Goal: Task Accomplishment & Management: Use online tool/utility

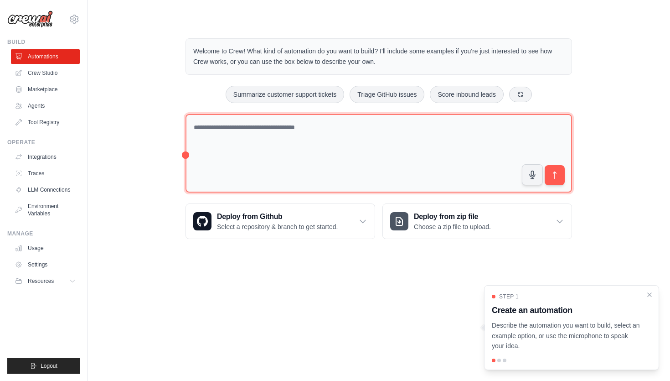
click at [334, 137] on textarea at bounding box center [379, 153] width 387 height 79
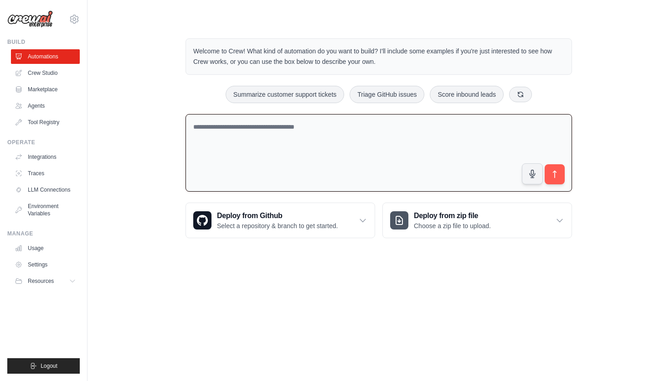
click at [186, 93] on div "Summarize customer support tickets Triage GitHub issues Score inbound leads" at bounding box center [379, 94] width 387 height 17
click at [52, 68] on link "Crew Studio" at bounding box center [46, 73] width 69 height 15
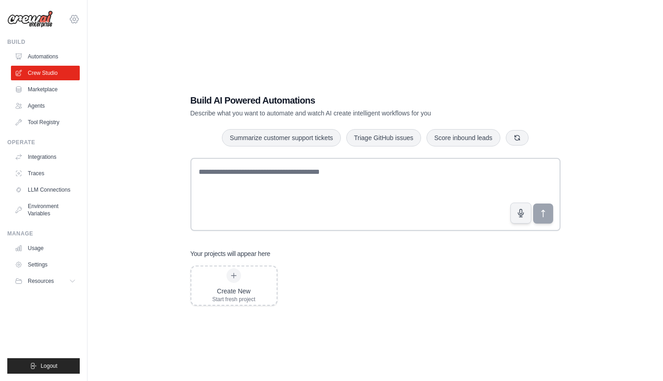
click at [72, 19] on icon at bounding box center [74, 19] width 11 height 11
click at [189, 20] on div "Build AI Powered Automations Describe what you want to automate and watch AI cr…" at bounding box center [375, 199] width 547 height 381
click at [29, 233] on div "Manage" at bounding box center [43, 233] width 72 height 7
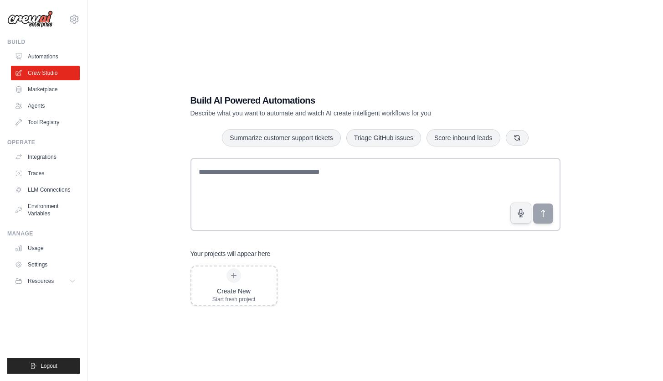
click at [114, 254] on div "Build AI Powered Automations Describe what you want to automate and watch AI cr…" at bounding box center [375, 199] width 547 height 381
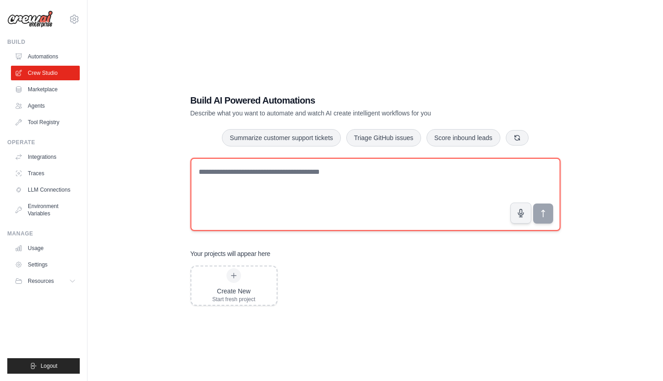
click at [280, 184] on textarea at bounding box center [376, 194] width 370 height 73
paste textarea "**********"
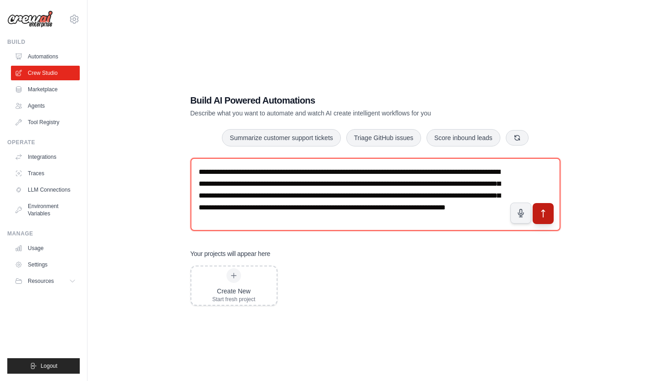
type textarea "**********"
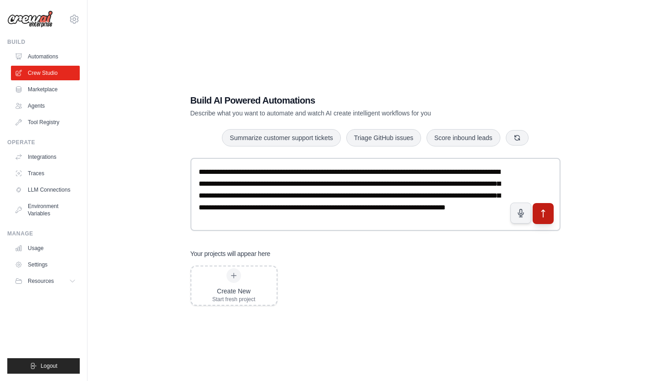
click at [548, 217] on icon "submit" at bounding box center [543, 213] width 10 height 10
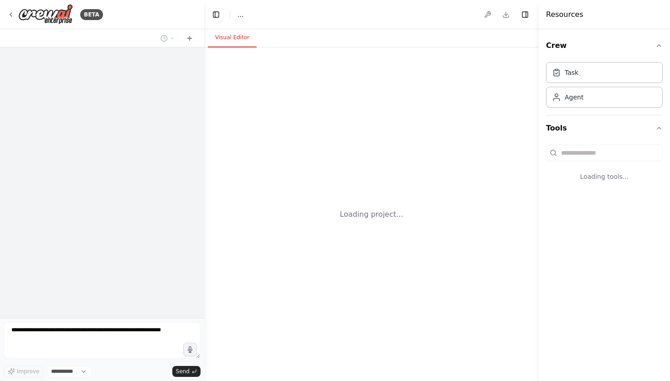
select select "****"
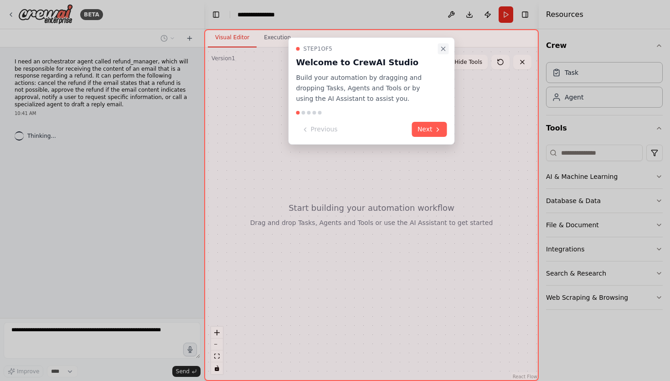
click at [441, 46] on icon "Close walkthrough" at bounding box center [443, 48] width 7 height 7
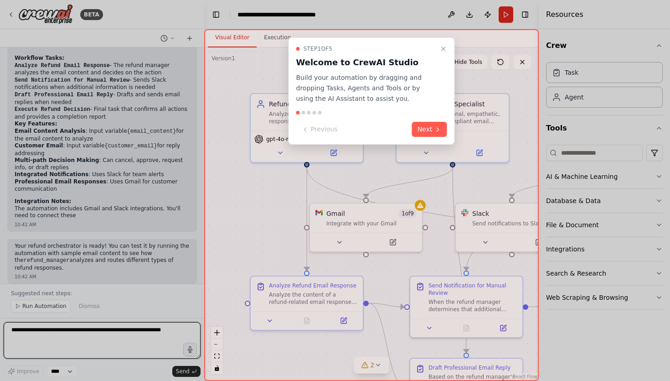
scroll to position [851, 0]
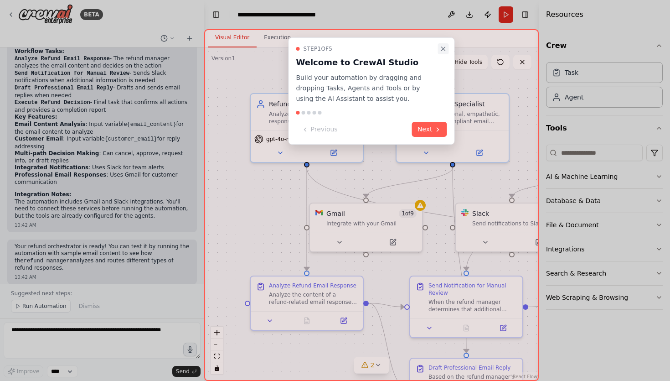
click at [442, 48] on icon "Close walkthrough" at bounding box center [443, 48] width 7 height 7
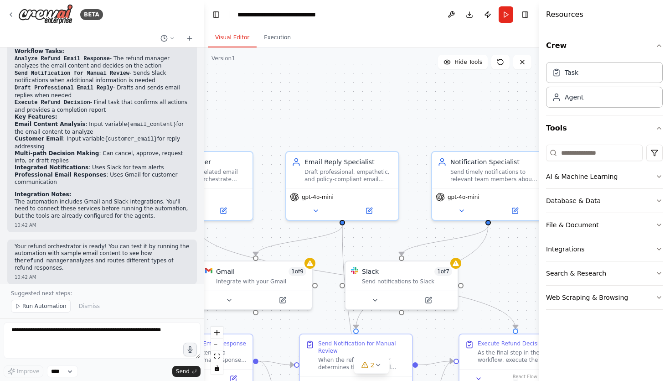
drag, startPoint x: 378, startPoint y: 166, endPoint x: 276, endPoint y: 229, distance: 119.5
click at [276, 229] on div ".deletable-edge-delete-btn { width: 20px; height: 20px; border: 0px solid #ffff…" at bounding box center [371, 213] width 335 height 333
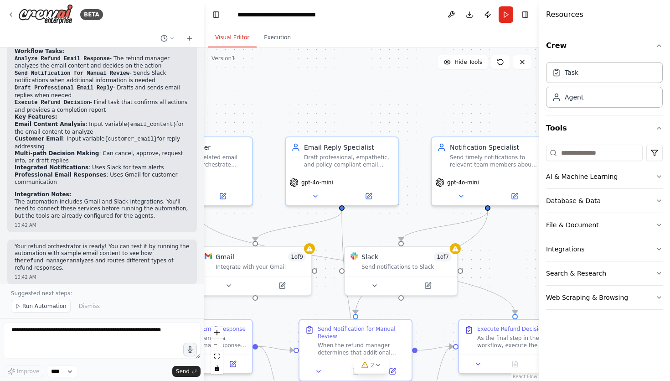
drag, startPoint x: 406, startPoint y: 212, endPoint x: 448, endPoint y: 112, distance: 109.3
click at [448, 112] on div ".deletable-edge-delete-btn { width: 20px; height: 20px; border: 0px solid #ffff…" at bounding box center [371, 213] width 335 height 333
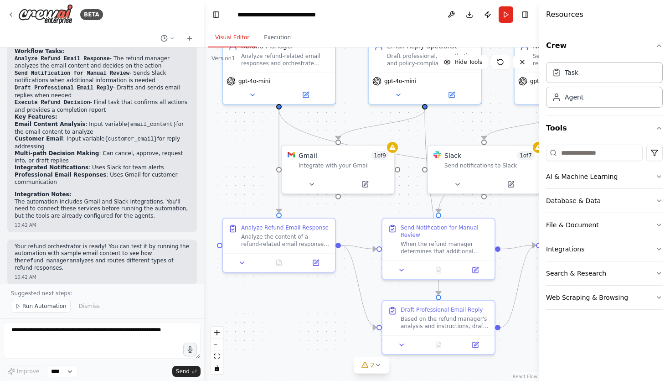
drag, startPoint x: 318, startPoint y: 218, endPoint x: 360, endPoint y: 217, distance: 41.9
click at [360, 217] on div ".deletable-edge-delete-btn { width: 20px; height: 20px; border: 0px solid #ffff…" at bounding box center [371, 213] width 335 height 333
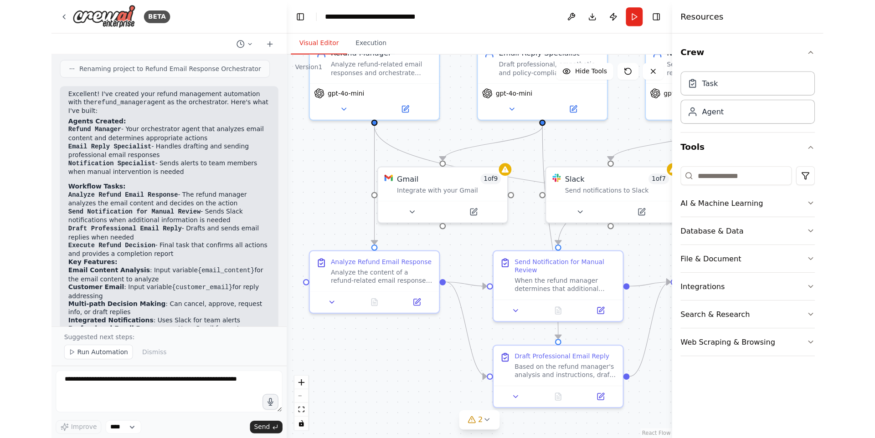
scroll to position [694, 0]
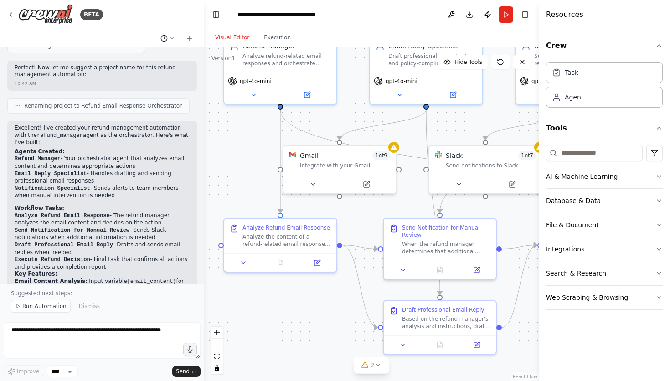
click at [175, 38] on icon at bounding box center [172, 38] width 5 height 5
click at [175, 38] on div at bounding box center [102, 190] width 204 height 381
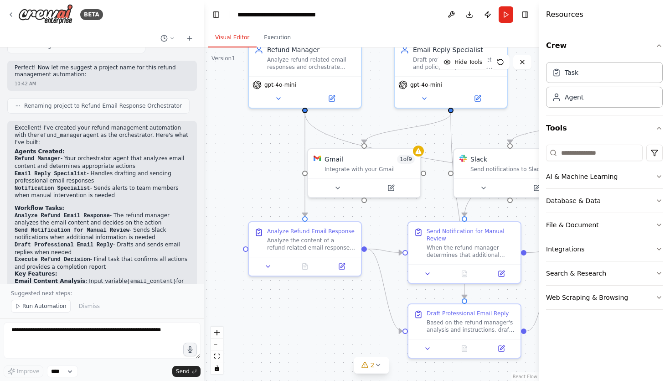
drag, startPoint x: 244, startPoint y: 131, endPoint x: 268, endPoint y: 134, distance: 24.4
click at [268, 134] on div ".deletable-edge-delete-btn { width: 20px; height: 20px; border: 0px solid #ffff…" at bounding box center [371, 213] width 335 height 333
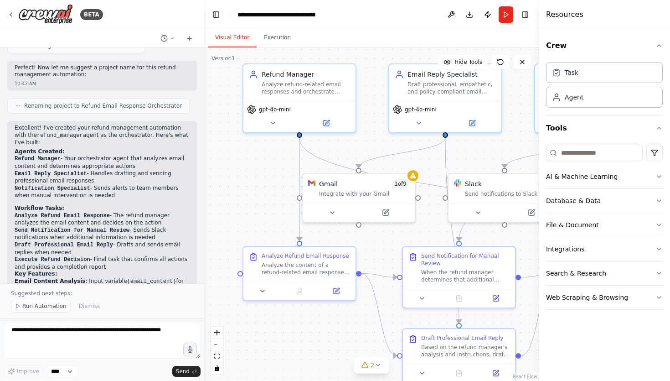
drag, startPoint x: 246, startPoint y: 142, endPoint x: 236, endPoint y: 194, distance: 53.0
click at [235, 194] on div ".deletable-edge-delete-btn { width: 20px; height: 20px; border: 0px solid #ffff…" at bounding box center [371, 213] width 335 height 333
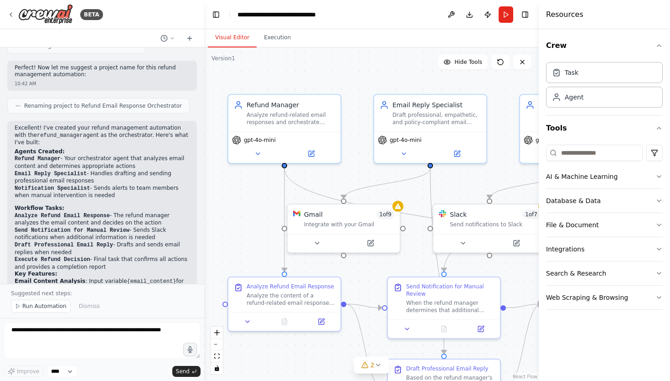
drag, startPoint x: 365, startPoint y: 71, endPoint x: 278, endPoint y: 76, distance: 87.2
click at [279, 75] on div ".deletable-edge-delete-btn { width: 20px; height: 20px; border: 0px solid #ffff…" at bounding box center [371, 213] width 335 height 333
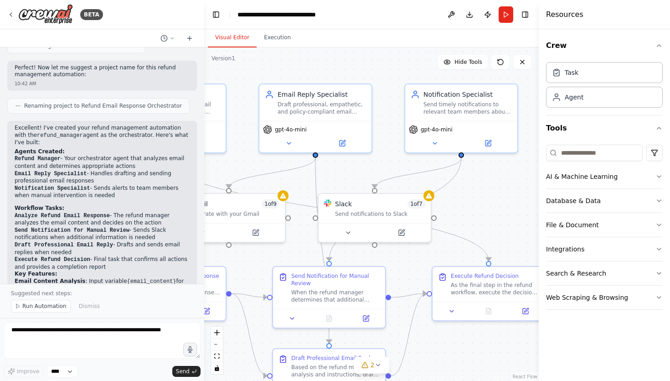
drag, startPoint x: 390, startPoint y: 80, endPoint x: 342, endPoint y: 59, distance: 52.1
click at [342, 60] on div ".deletable-edge-delete-btn { width: 20px; height: 20px; border: 0px solid #ffff…" at bounding box center [371, 213] width 335 height 333
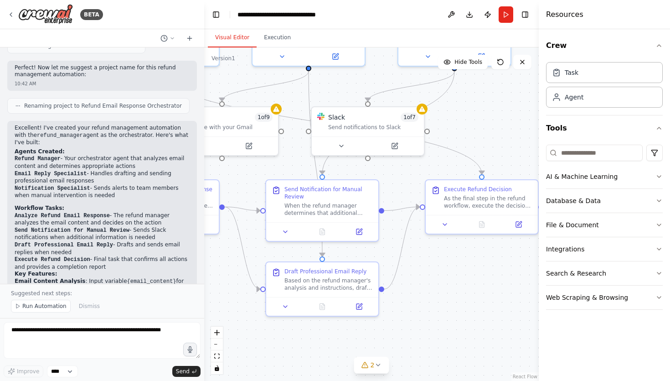
drag, startPoint x: 455, startPoint y: 185, endPoint x: 470, endPoint y: 123, distance: 63.5
click at [472, 112] on div ".deletable-edge-delete-btn { width: 20px; height: 20px; border: 0px solid #ffff…" at bounding box center [371, 213] width 335 height 333
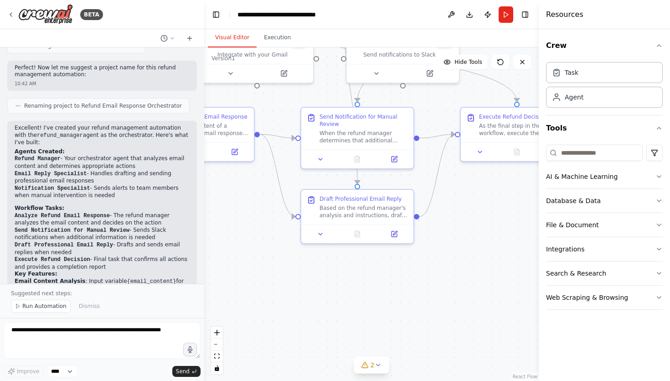
drag, startPoint x: 450, startPoint y: 300, endPoint x: 480, endPoint y: 236, distance: 70.8
click at [485, 229] on div ".deletable-edge-delete-btn { width: 20px; height: 20px; border: 0px solid #ffff…" at bounding box center [371, 213] width 335 height 333
drag, startPoint x: 452, startPoint y: 270, endPoint x: 457, endPoint y: 267, distance: 5.3
click at [453, 270] on div ".deletable-edge-delete-btn { width: 20px; height: 20px; border: 0px solid #ffff…" at bounding box center [371, 213] width 335 height 333
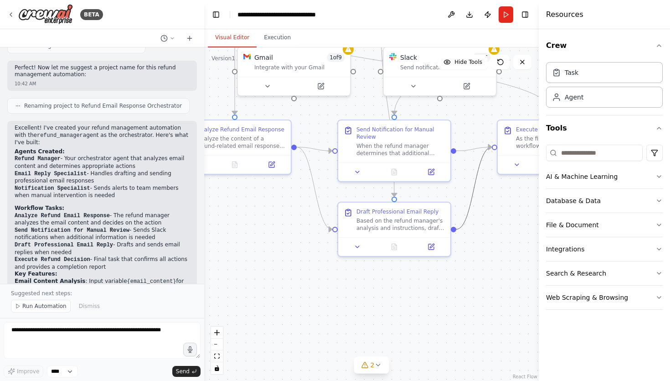
drag, startPoint x: 460, startPoint y: 222, endPoint x: 458, endPoint y: 268, distance: 46.1
click at [459, 269] on div ".deletable-edge-delete-btn { width: 20px; height: 20px; border: 0px solid #ffff…" at bounding box center [371, 213] width 335 height 333
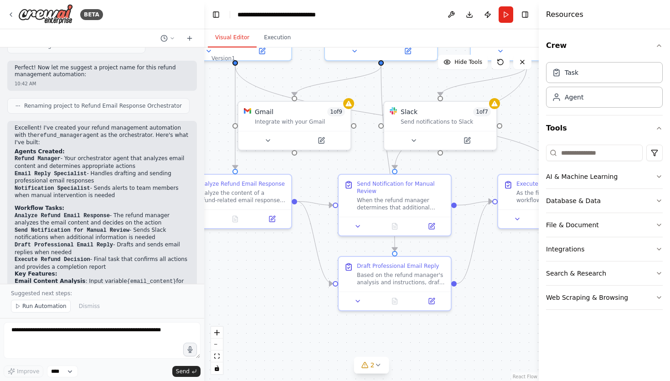
drag, startPoint x: 469, startPoint y: 269, endPoint x: 470, endPoint y: 328, distance: 59.3
click at [469, 327] on div ".deletable-edge-delete-btn { width: 20px; height: 20px; border: 0px solid #ffff…" at bounding box center [371, 213] width 335 height 333
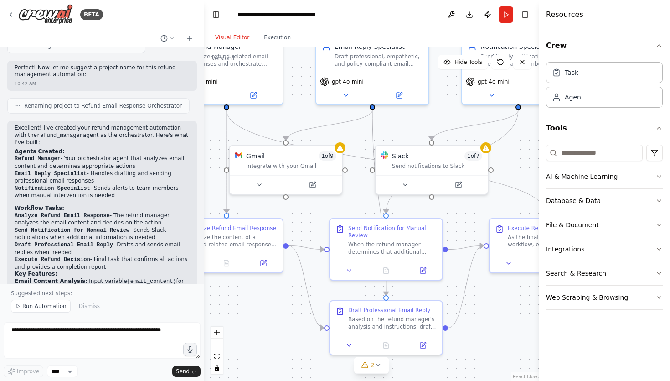
click at [507, 320] on div ".deletable-edge-delete-btn { width: 20px; height: 20px; border: 0px solid #ffff…" at bounding box center [371, 213] width 335 height 333
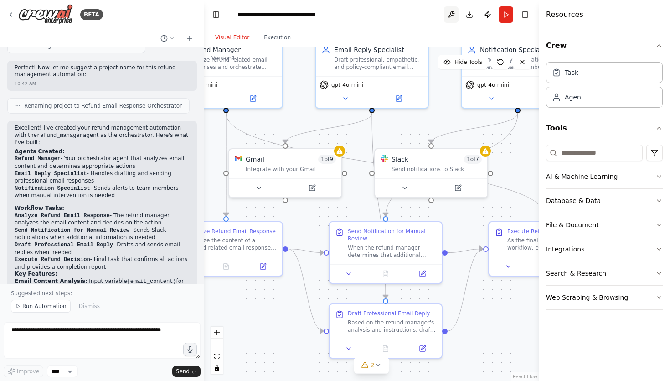
click at [451, 15] on button at bounding box center [451, 14] width 15 height 16
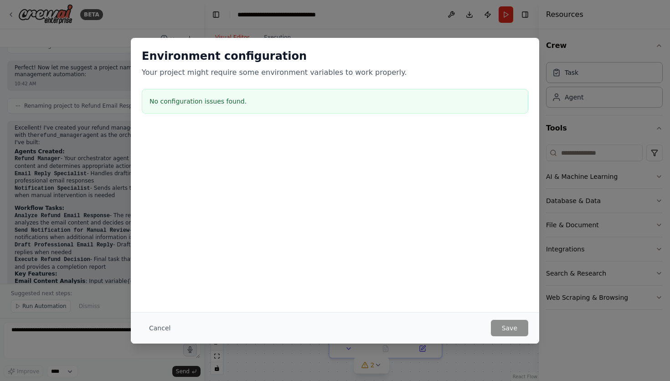
click at [441, 35] on div "Environment configuration Your project might require some environment variables…" at bounding box center [335, 190] width 670 height 381
drag, startPoint x: 480, startPoint y: 19, endPoint x: 480, endPoint y: 32, distance: 13.3
click at [480, 19] on div "Environment configuration Your project might require some environment variables…" at bounding box center [335, 190] width 670 height 381
drag, startPoint x: 150, startPoint y: 339, endPoint x: 160, endPoint y: 333, distance: 12.0
click at [150, 339] on div "Cancel Save" at bounding box center [335, 327] width 408 height 31
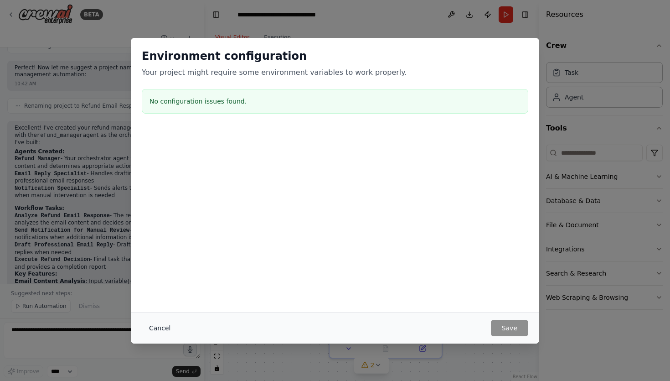
click at [165, 331] on button "Cancel" at bounding box center [160, 328] width 36 height 16
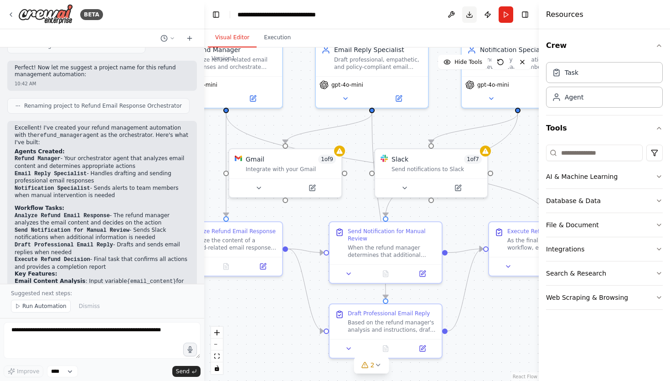
click at [473, 14] on button "Download" at bounding box center [469, 14] width 15 height 16
